Goal: Use online tool/utility: Use online tool/utility

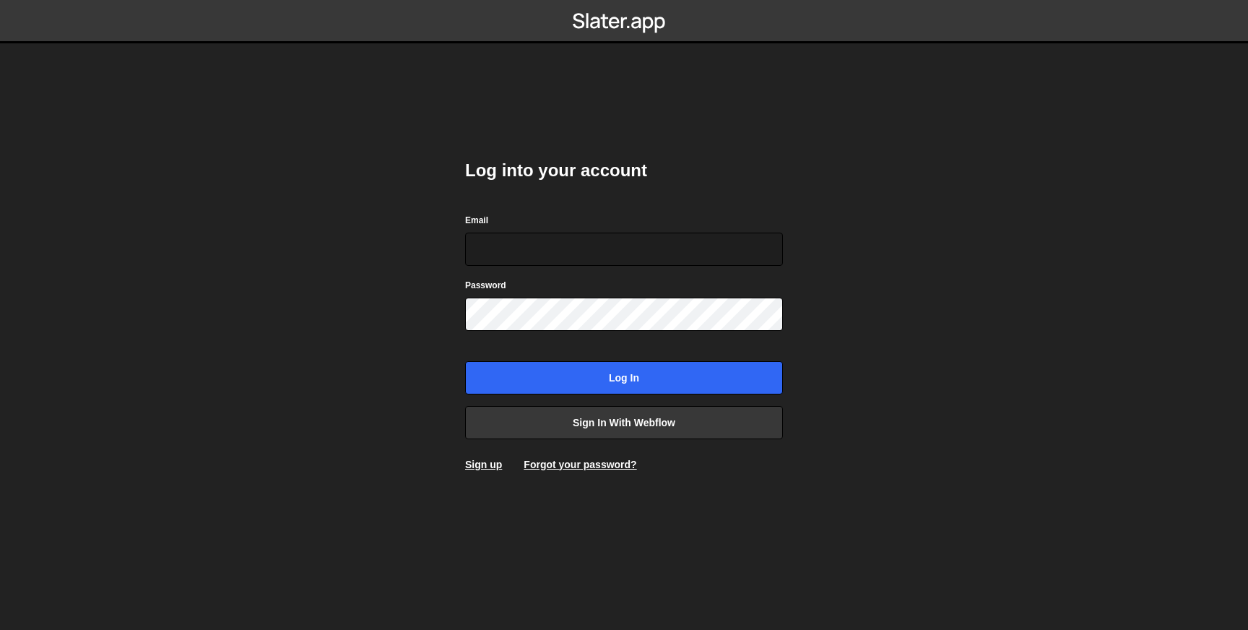
type input "ben@studiojvckson.com"
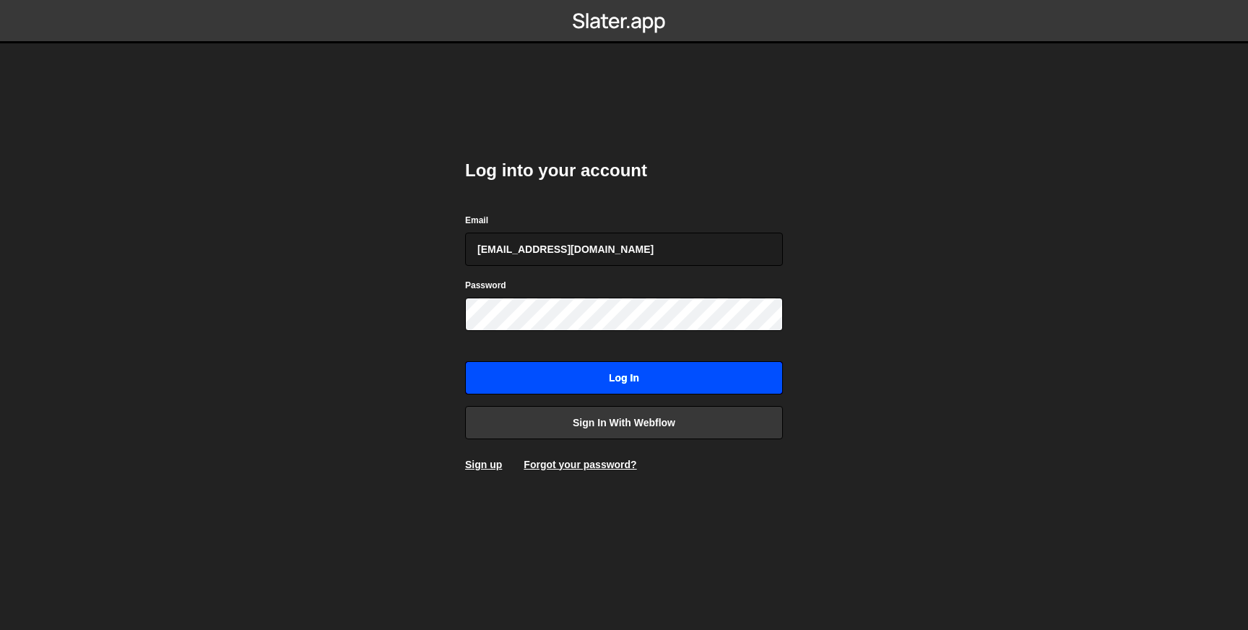
click at [516, 373] on input "Log in" at bounding box center [624, 377] width 318 height 33
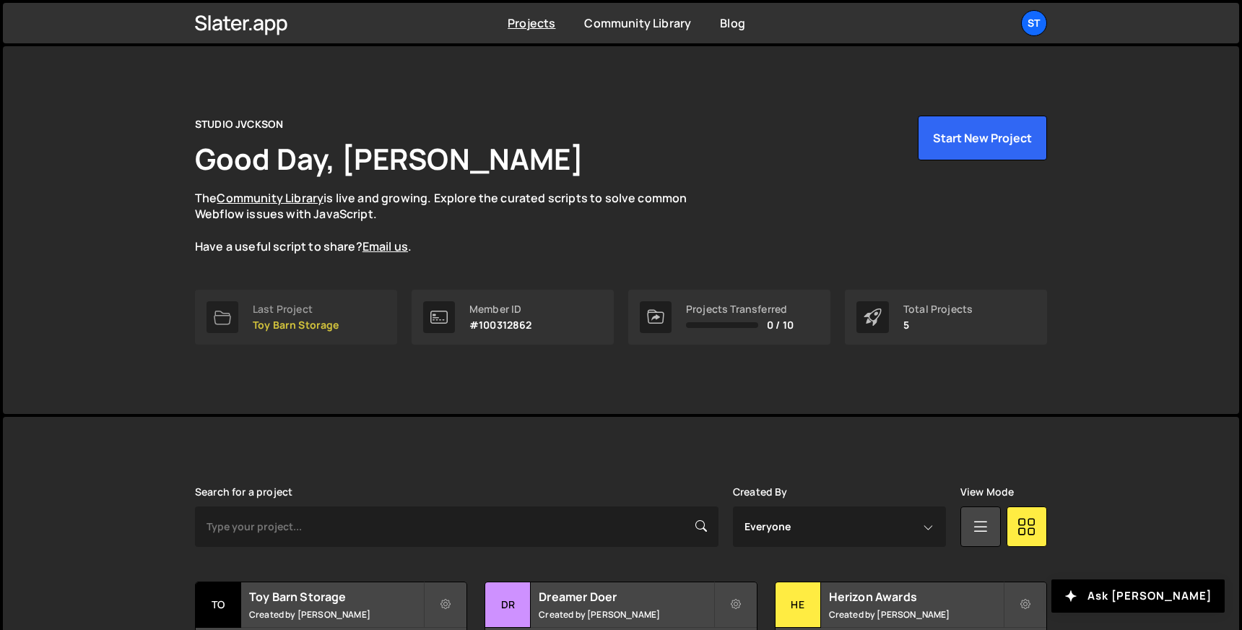
click at [296, 326] on p "Toy Barn Storage" at bounding box center [296, 325] width 87 height 12
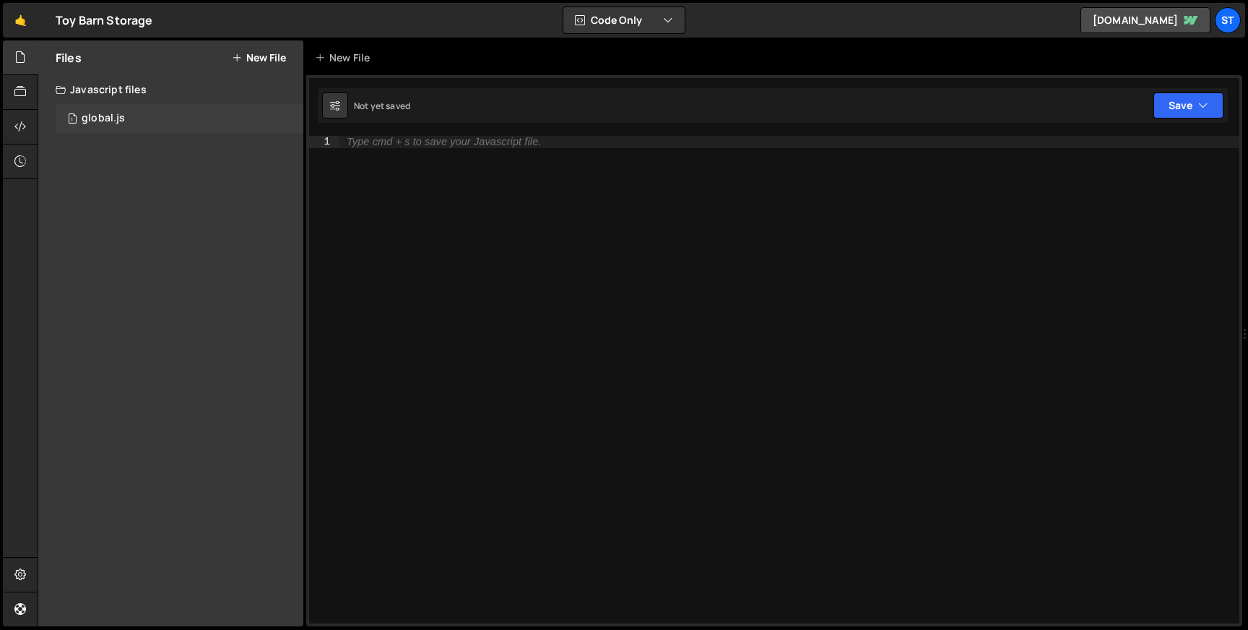
click at [138, 120] on div "1 global.js 0" at bounding box center [180, 118] width 248 height 29
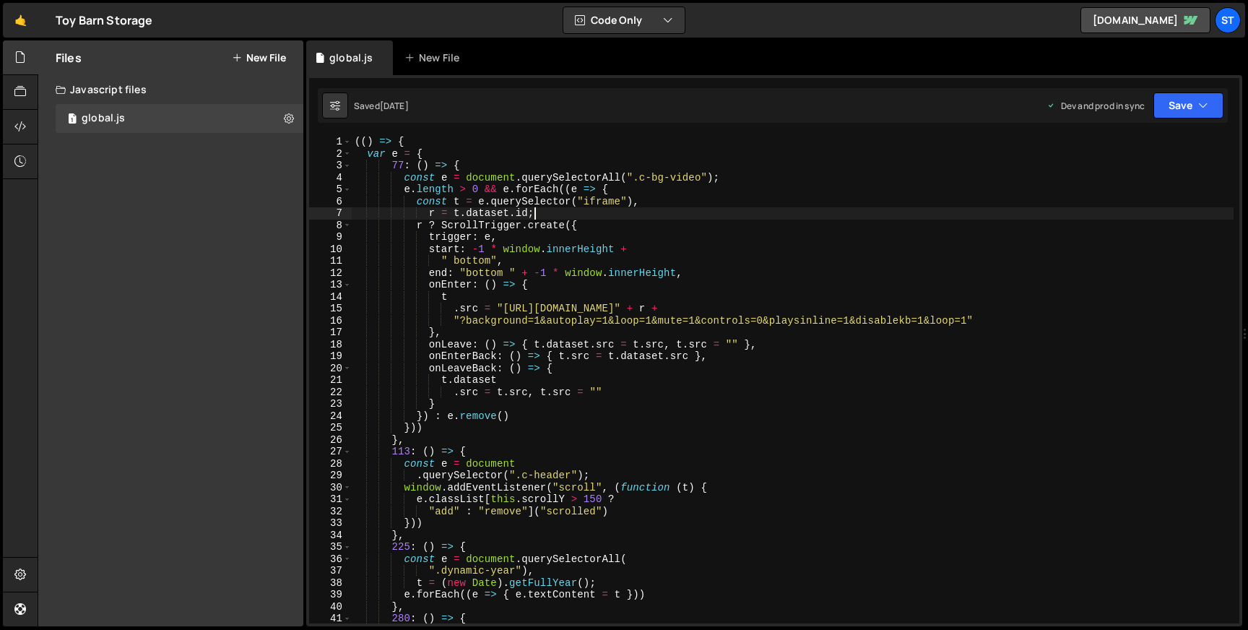
click at [703, 211] on div "(( ) => { var e = { 77 : ( ) => { const e = document . querySelectorAll ( ".c-b…" at bounding box center [793, 391] width 882 height 511
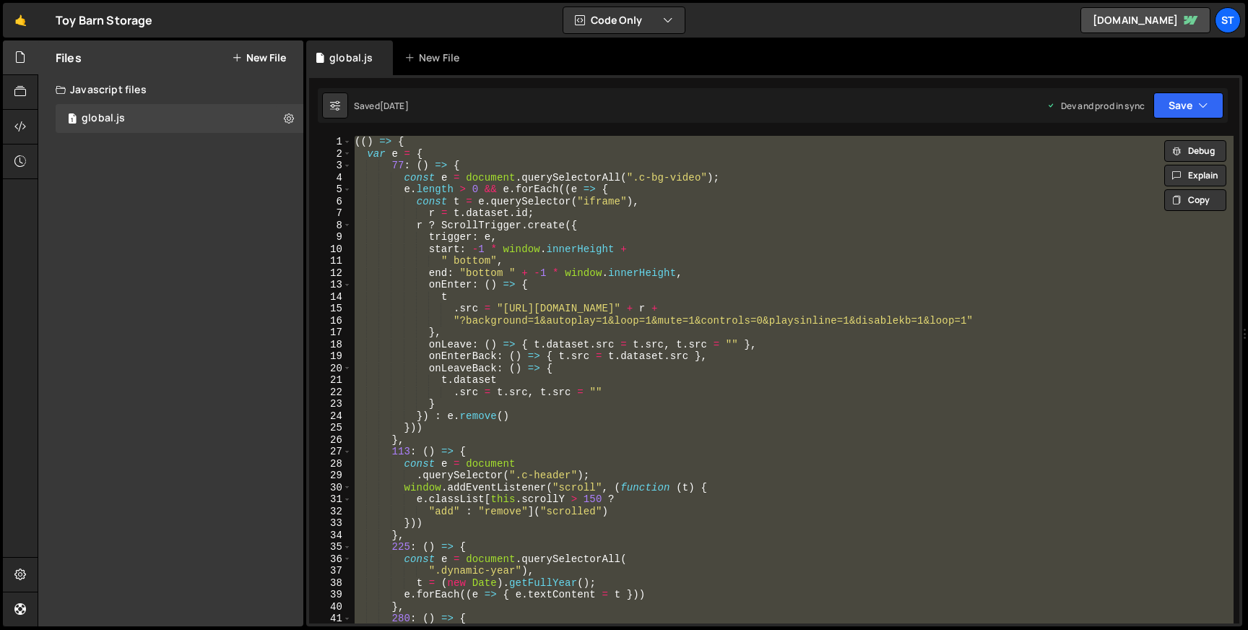
paste textarea "//# sourceMappingURL=[DOMAIN_NAME]"
type textarea "//# sourceMappingURL=[DOMAIN_NAME]"
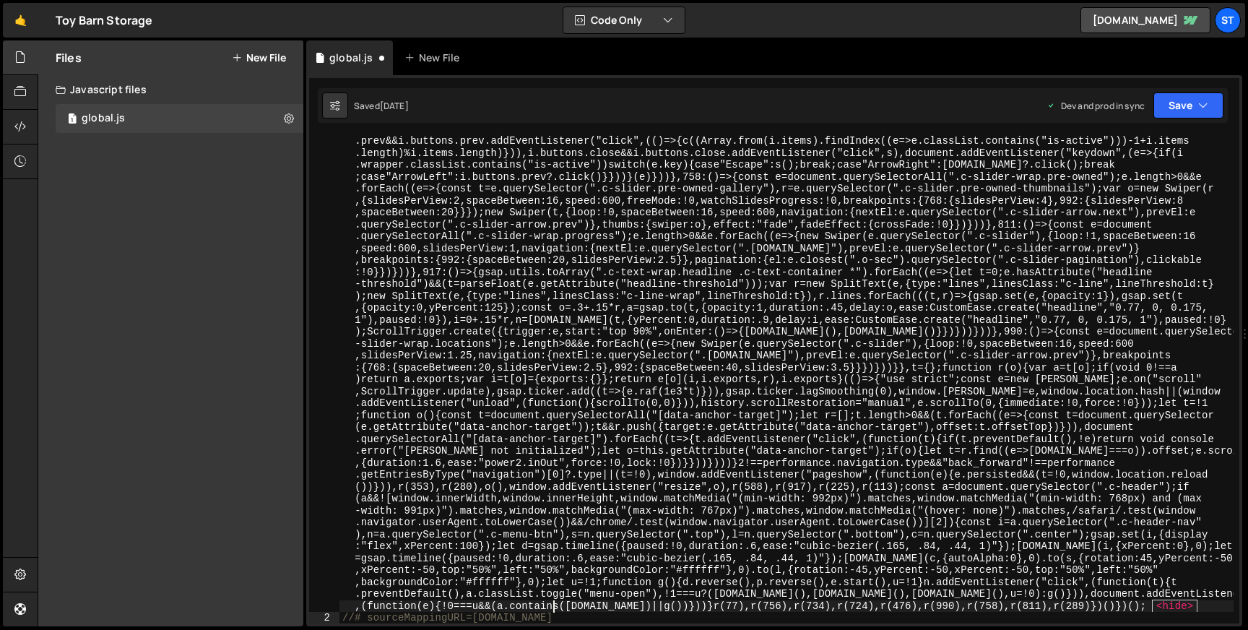
scroll to position [573, 0]
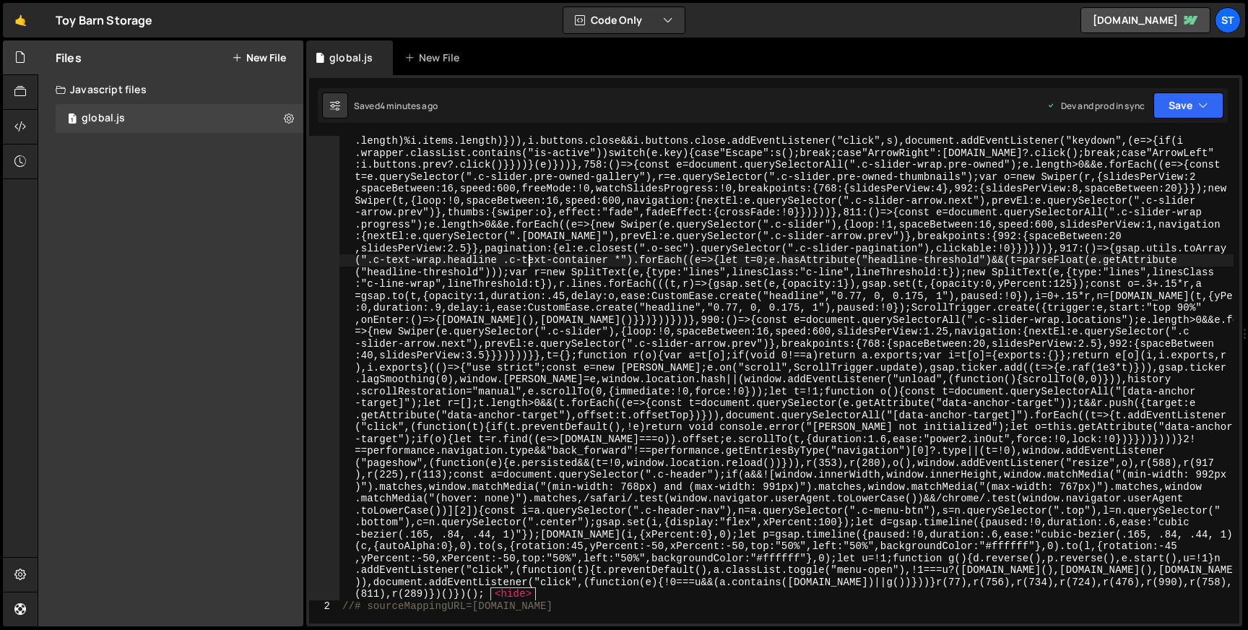
click at [528, 261] on div "(( ) => { var e = { 77 : ( ) => { const e = document . querySelectorAll ( ".c-b…" at bounding box center [786, 331] width 894 height 1536
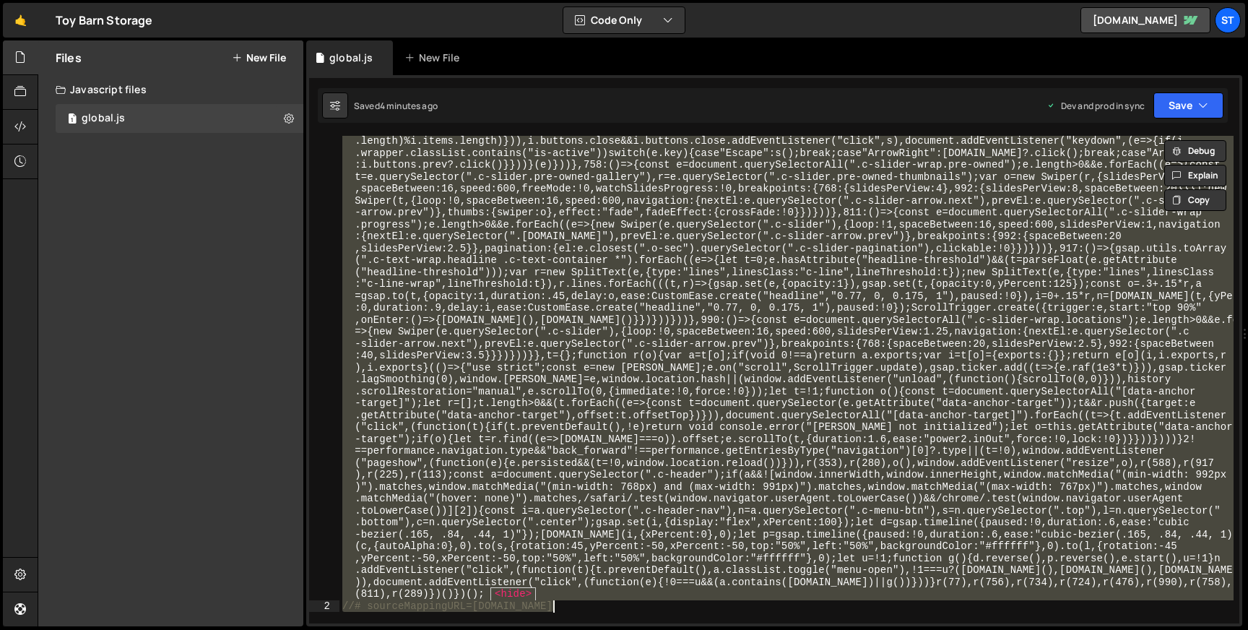
paste textarea "//# sourceMappingURL=[DOMAIN_NAME]"
type textarea "//# sourceMappingURL=[DOMAIN_NAME]"
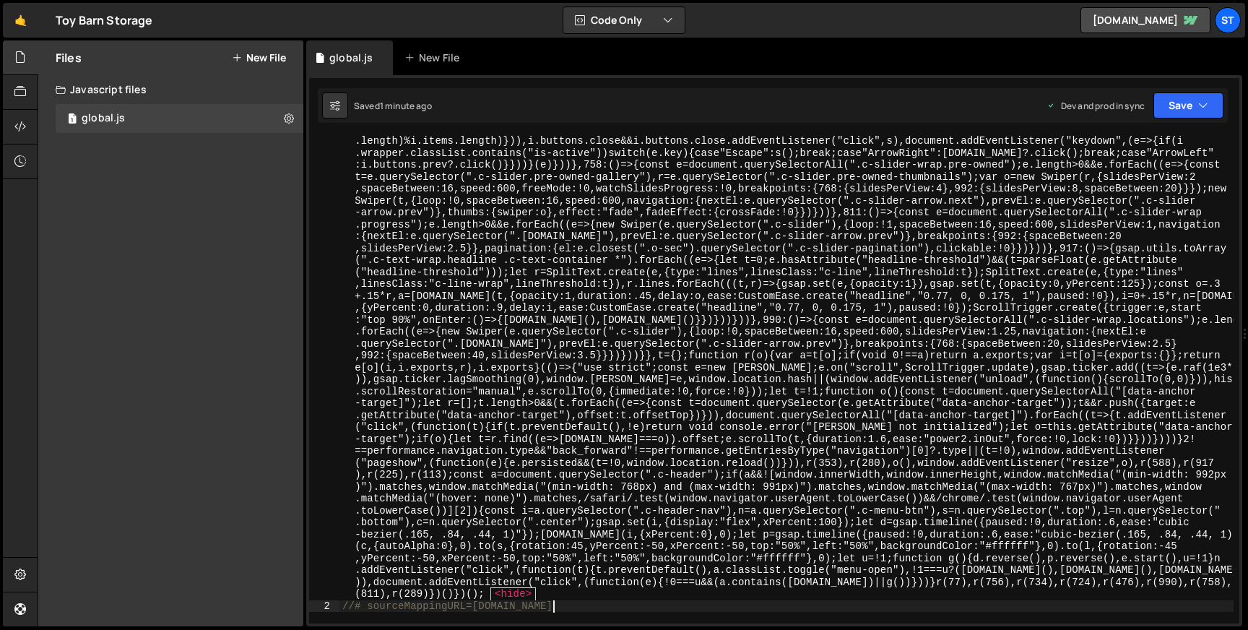
click at [491, 227] on div "(( ) => { var e = { 77 : ( ) => { const e = document . querySelectorAll ( ".c-b…" at bounding box center [786, 331] width 894 height 1536
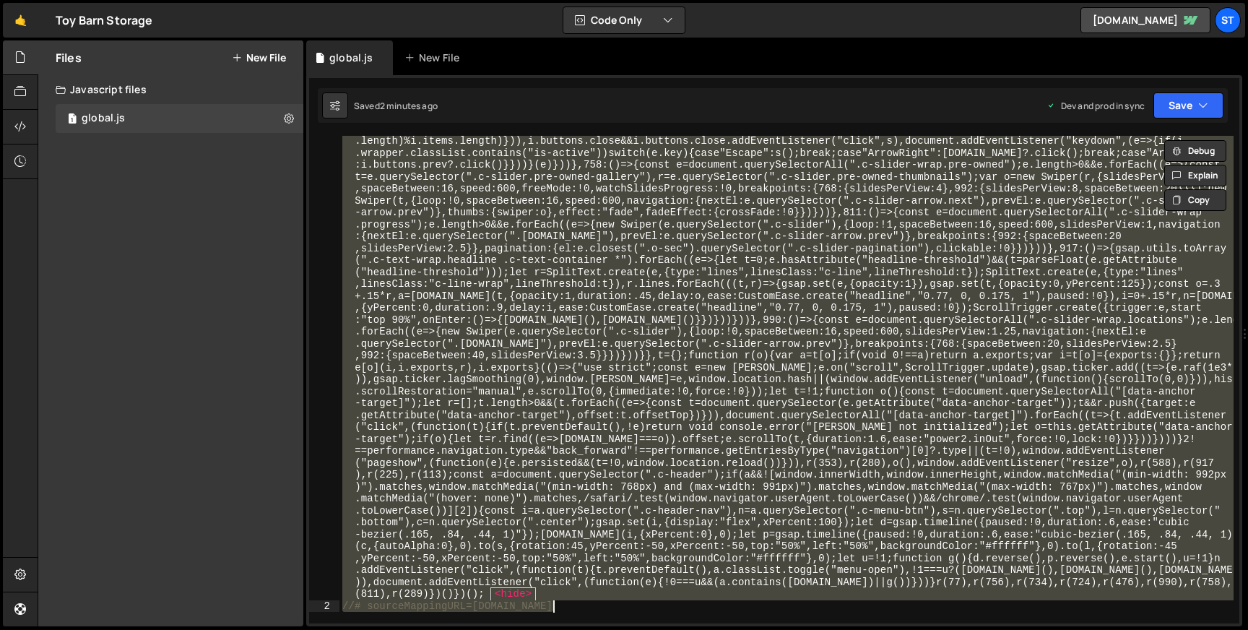
paste textarea "//# sourceMappingURL=[DOMAIN_NAME]"
type textarea "//# sourceMappingURL=[DOMAIN_NAME]"
